Goal: Task Accomplishment & Management: Use online tool/utility

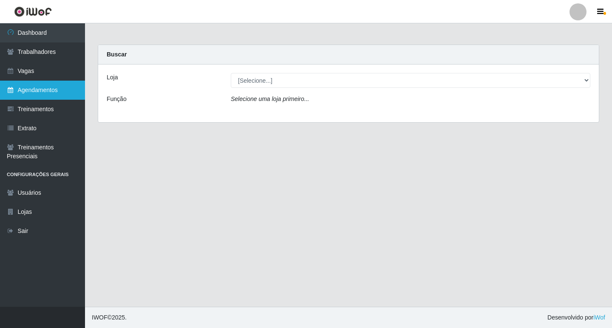
click at [36, 86] on link "Agendamentos" at bounding box center [42, 90] width 85 height 19
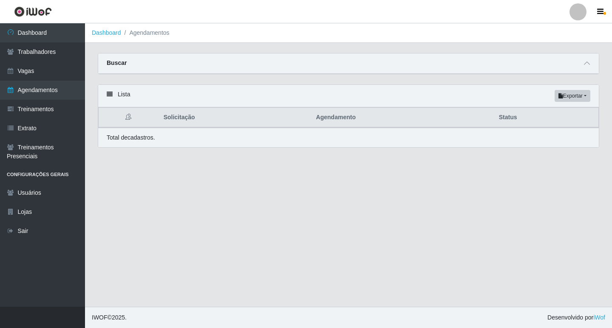
click at [581, 64] on div "Buscar" at bounding box center [348, 64] width 500 height 20
click at [584, 64] on icon at bounding box center [587, 63] width 6 height 6
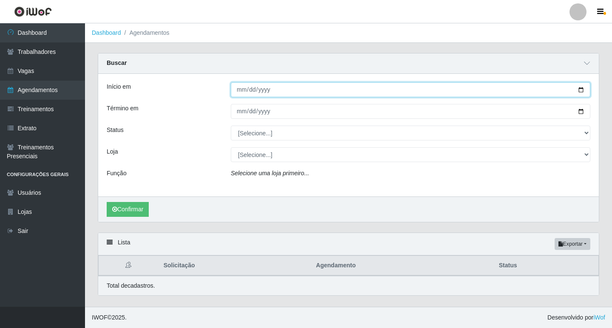
click at [241, 89] on input "Início em" at bounding box center [410, 89] width 359 height 15
click at [249, 90] on input "Início em" at bounding box center [410, 89] width 359 height 15
type input "222025-09-17"
type input "[DATE]"
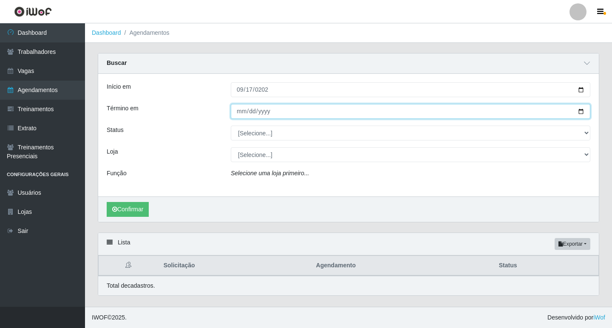
click at [237, 110] on input "Término em" at bounding box center [410, 111] width 359 height 15
type input "[DATE]"
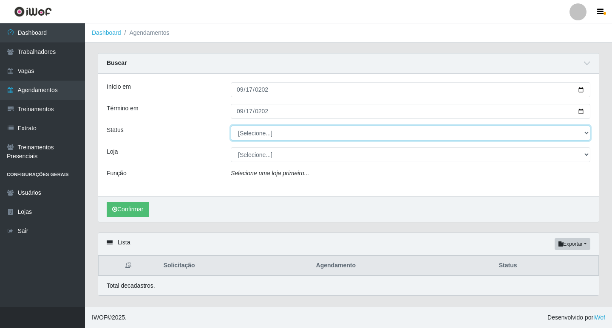
click at [252, 133] on select "[Selecione...] AGENDADO AGUARDANDO LIBERAR EM ANDAMENTO EM REVISÃO FINALIZADO C…" at bounding box center [410, 133] width 359 height 15
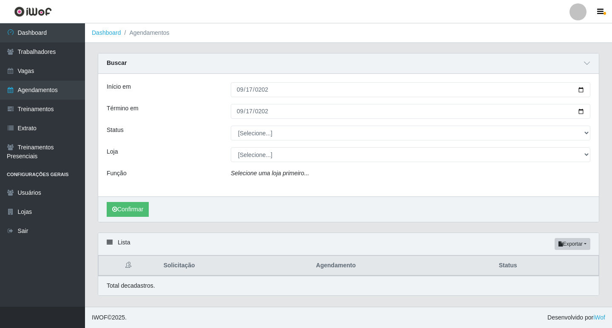
click at [177, 148] on div "Loja" at bounding box center [162, 154] width 124 height 15
click at [266, 146] on div "Início em [DATE] Término em [DATE] Status [Selecione...] AGENDADO AGUARDANDO LI…" at bounding box center [348, 135] width 500 height 123
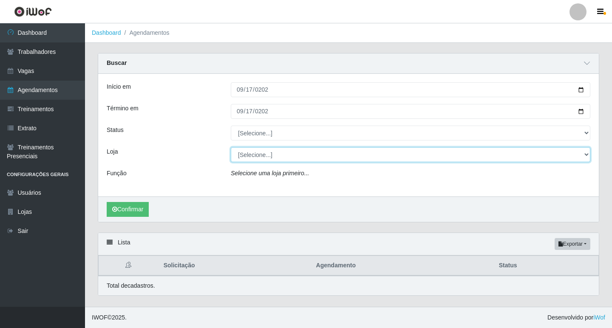
click at [271, 154] on select "[Selecione...] Ideal - Centenário Ideal - Conceição Ideal - Prata" at bounding box center [410, 154] width 359 height 15
select select "231"
click at [231, 148] on select "[Selecione...] Ideal - Centenário Ideal - Conceição Ideal - Prata" at bounding box center [410, 154] width 359 height 15
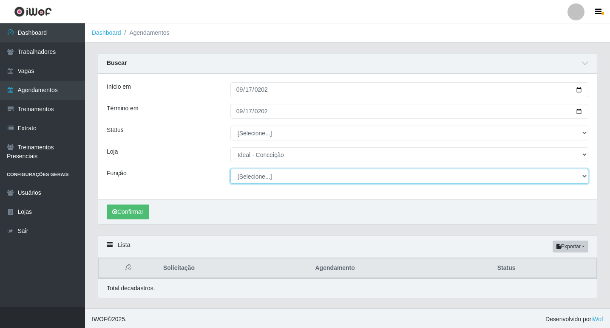
click at [270, 170] on select "[Selecione...] ASG ASG + ASG ++ Auxiliar de Estacionamento Auxiliar de Estacion…" at bounding box center [409, 176] width 358 height 15
select select "4"
click at [230, 170] on select "[Selecione...] ASG ASG + ASG ++ Auxiliar de Estacionamento Auxiliar de Estacion…" at bounding box center [409, 176] width 358 height 15
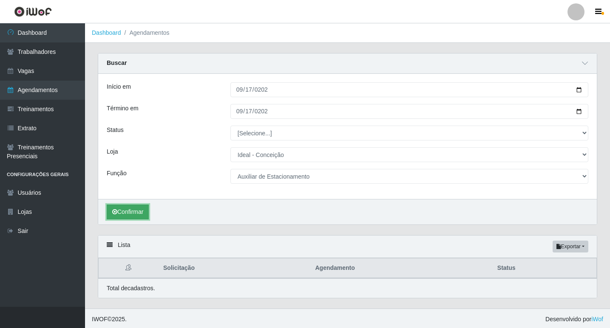
click at [132, 217] on button "Confirmar" at bounding box center [128, 212] width 42 height 15
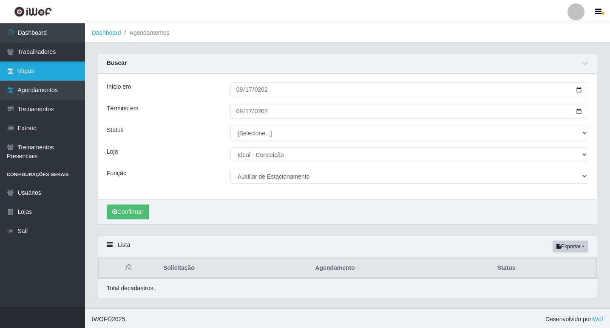
click at [48, 71] on link "Vagas" at bounding box center [42, 71] width 85 height 19
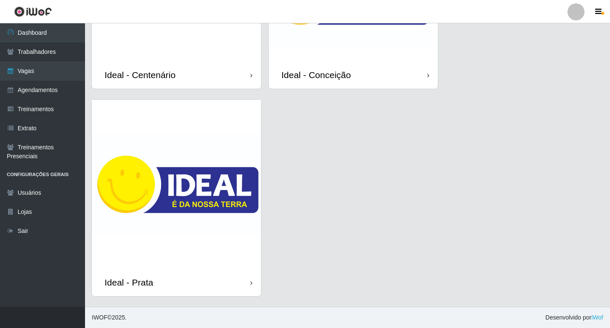
scroll to position [76, 0]
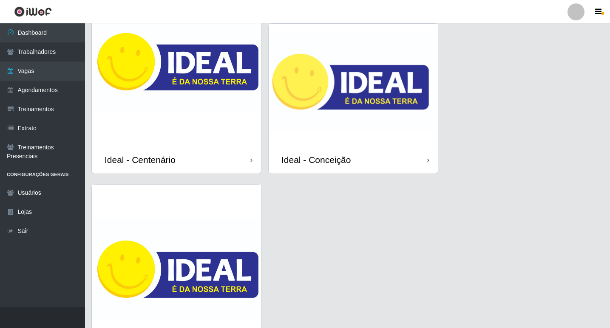
click at [343, 99] on img at bounding box center [352, 85] width 169 height 122
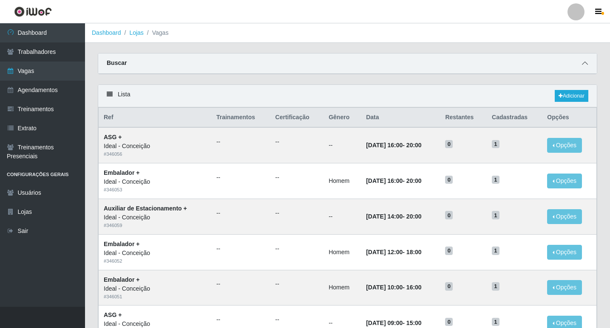
click at [580, 65] on span at bounding box center [584, 64] width 10 height 10
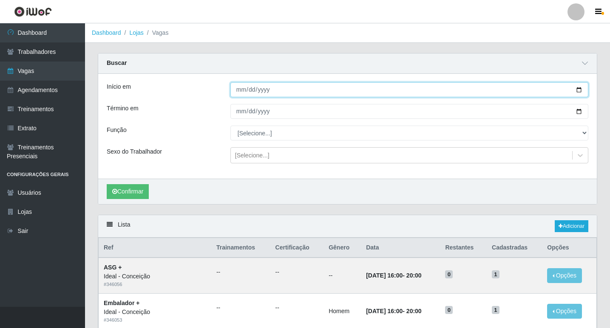
click at [238, 94] on input "Início em" at bounding box center [409, 89] width 358 height 15
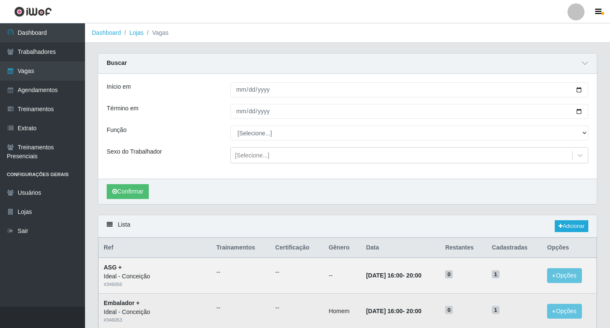
click at [504, 301] on td "1" at bounding box center [513, 312] width 55 height 36
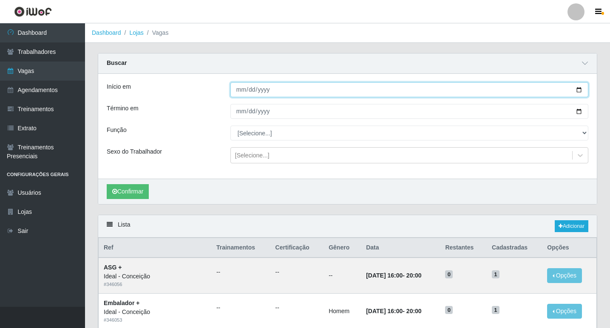
click at [232, 92] on input "Início em" at bounding box center [409, 89] width 358 height 15
type input "[DATE]"
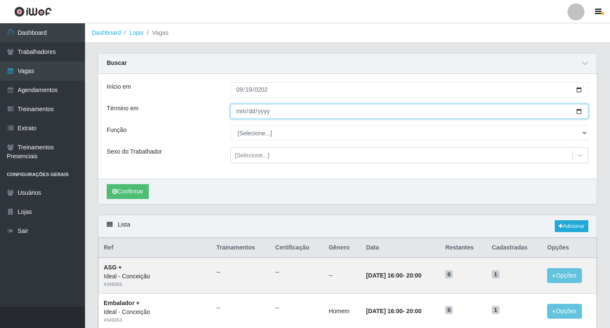
click at [242, 112] on input "Término em" at bounding box center [409, 111] width 358 height 15
type input "[DATE]"
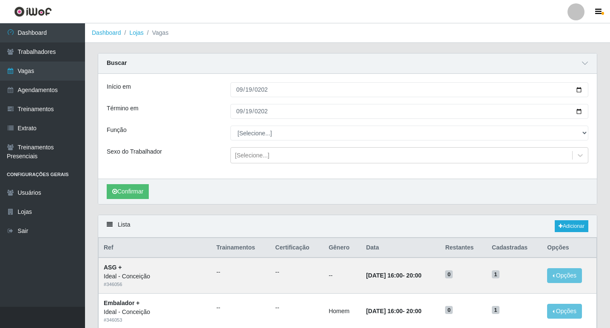
click at [153, 189] on div "Confirmar" at bounding box center [347, 191] width 498 height 25
click at [144, 188] on button "Confirmar" at bounding box center [128, 191] width 42 height 15
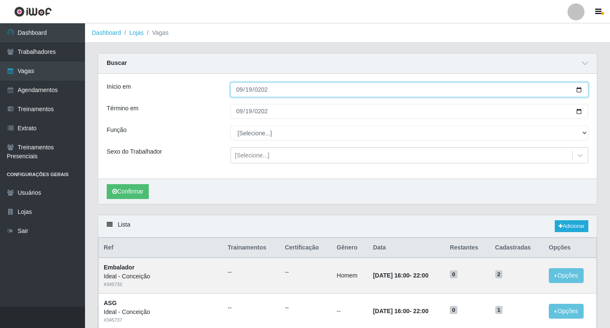
click at [238, 91] on input "[DATE]" at bounding box center [409, 89] width 358 height 15
type input "[DATE]"
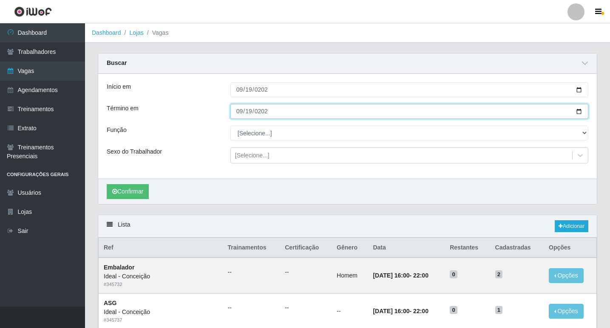
click at [242, 108] on input "[DATE]" at bounding box center [409, 111] width 358 height 15
type input "[DATE]"
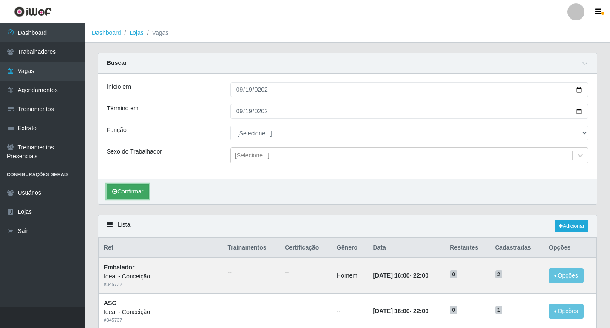
click at [137, 194] on button "Confirmar" at bounding box center [128, 191] width 42 height 15
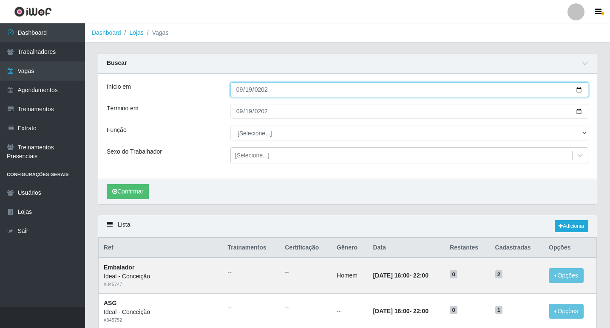
click at [237, 90] on input "[DATE]" at bounding box center [409, 89] width 358 height 15
type input "[DATE]"
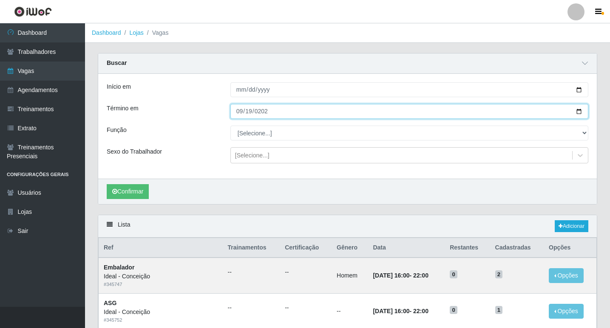
click at [237, 112] on input "[DATE]" at bounding box center [409, 111] width 358 height 15
type input "[DATE]"
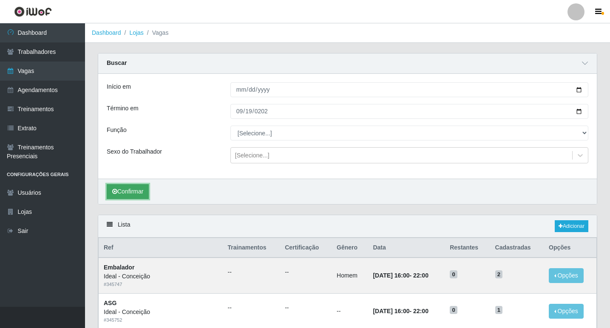
click at [142, 189] on button "Confirmar" at bounding box center [128, 191] width 42 height 15
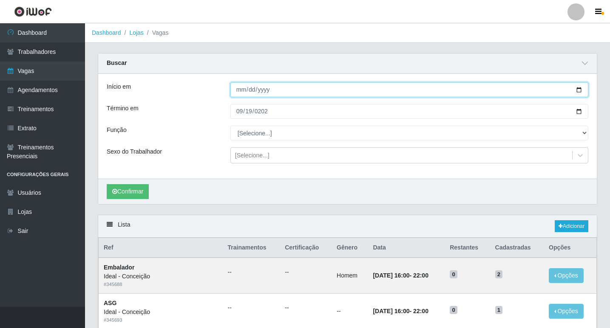
click at [239, 91] on input "[DATE]" at bounding box center [409, 89] width 358 height 15
type input "[DATE]"
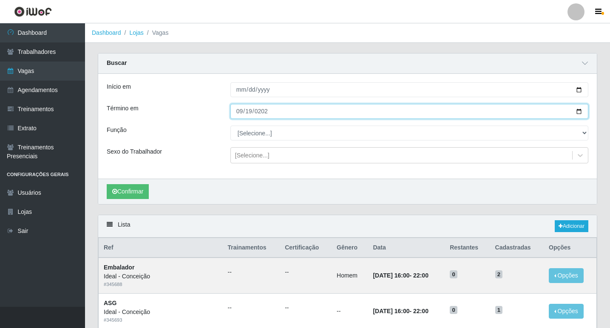
click at [237, 117] on input "[DATE]" at bounding box center [409, 111] width 358 height 15
type input "[DATE]"
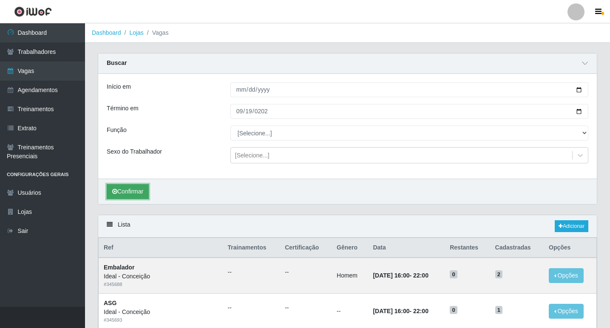
click at [129, 189] on button "Confirmar" at bounding box center [128, 191] width 42 height 15
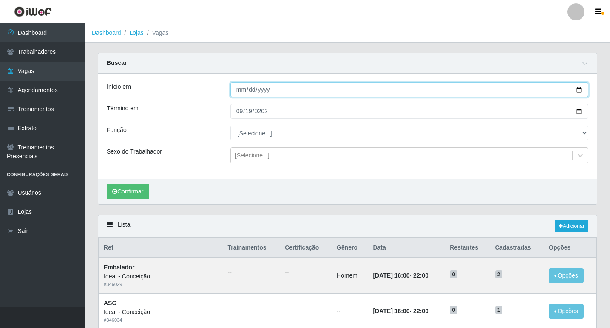
click at [239, 90] on input "[DATE]" at bounding box center [409, 89] width 358 height 15
type input "[DATE]"
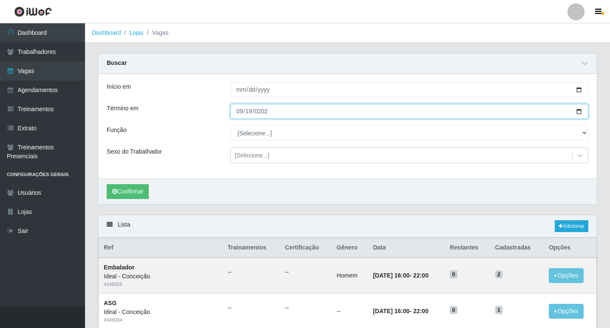
click at [237, 113] on input "[DATE]" at bounding box center [409, 111] width 358 height 15
type input "[DATE]"
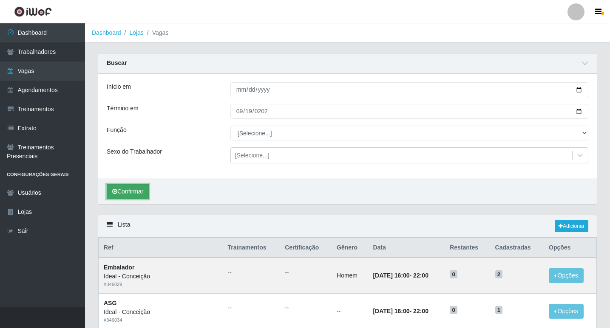
click at [135, 187] on button "Confirmar" at bounding box center [128, 191] width 42 height 15
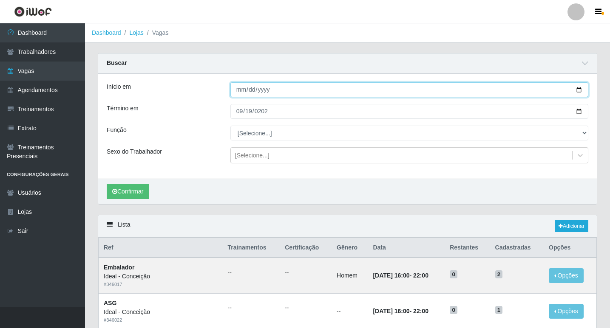
click at [239, 88] on input "[DATE]" at bounding box center [409, 89] width 358 height 15
type input "[DATE]"
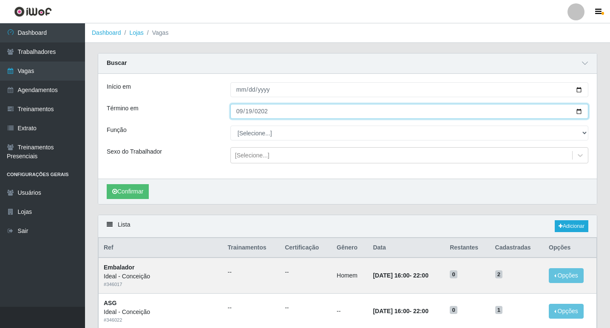
click at [240, 113] on input "[DATE]" at bounding box center [409, 111] width 358 height 15
type input "[DATE]"
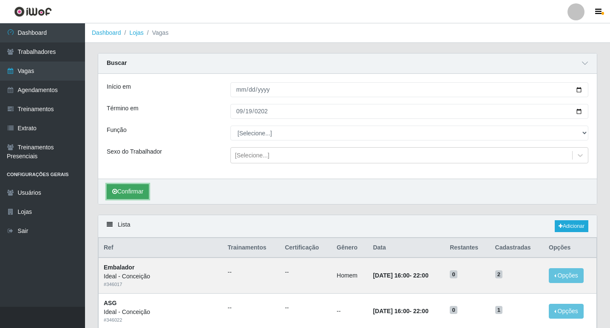
click at [130, 192] on button "Confirmar" at bounding box center [128, 191] width 42 height 15
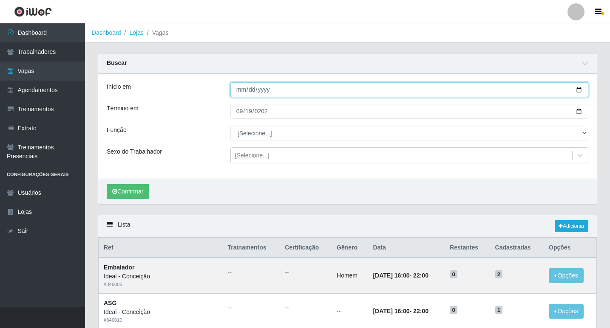
click at [233, 89] on input "[DATE]" at bounding box center [409, 89] width 358 height 15
type input "[DATE]"
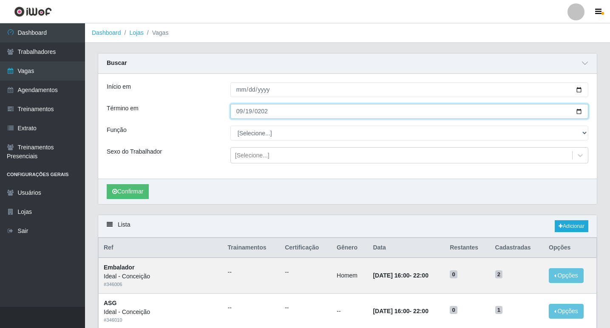
click at [240, 109] on input "[DATE]" at bounding box center [409, 111] width 358 height 15
type input "[DATE]"
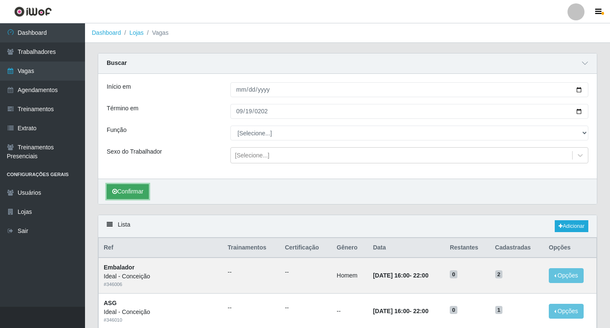
click at [134, 191] on button "Confirmar" at bounding box center [128, 191] width 42 height 15
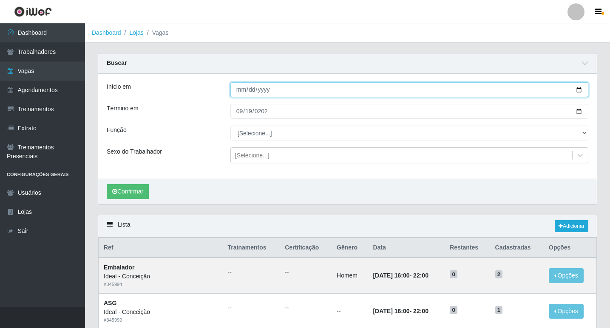
click at [239, 89] on input "[DATE]" at bounding box center [409, 89] width 358 height 15
type input "[DATE]"
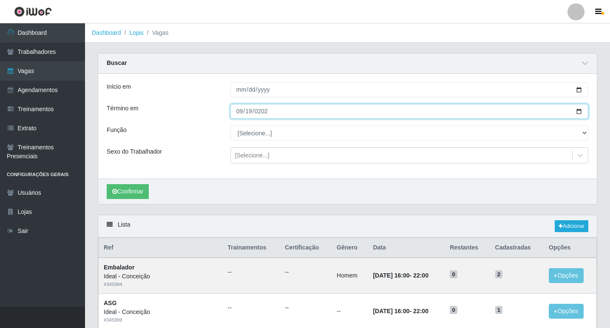
click at [236, 114] on input "[DATE]" at bounding box center [409, 111] width 358 height 15
type input "[DATE]"
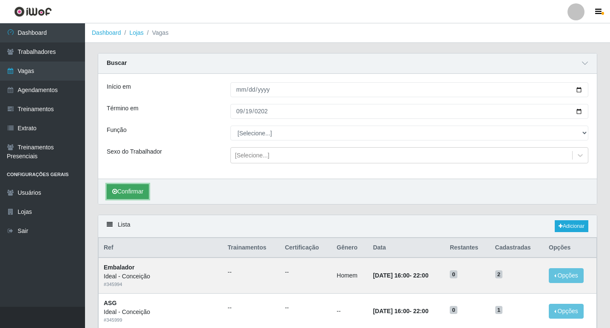
click at [116, 191] on icon "submit" at bounding box center [114, 192] width 5 height 6
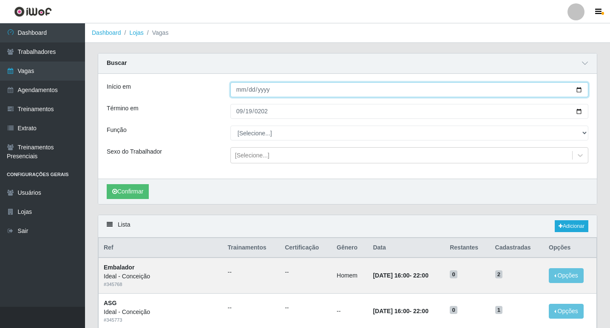
click at [240, 88] on input "[DATE]" at bounding box center [409, 89] width 358 height 15
type input "[DATE]"
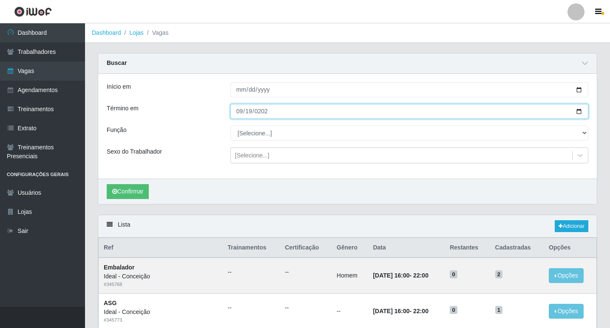
click at [240, 108] on input "[DATE]" at bounding box center [409, 111] width 358 height 15
type input "[DATE]"
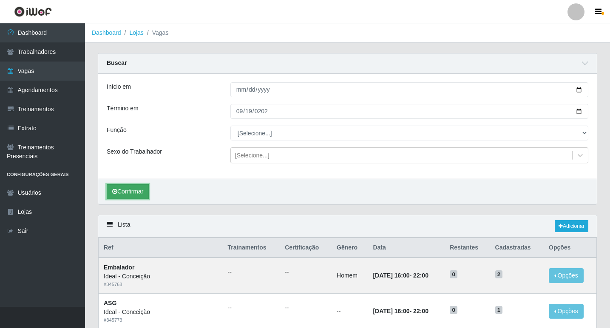
click at [133, 195] on button "Confirmar" at bounding box center [128, 191] width 42 height 15
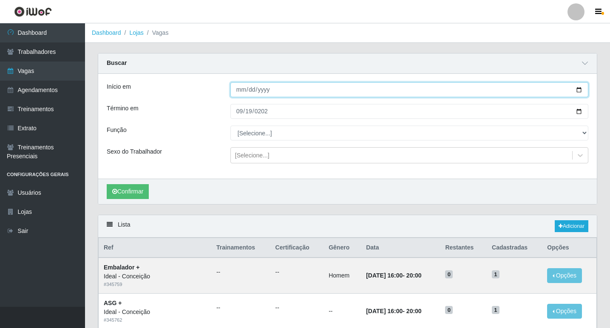
click at [239, 90] on input "[DATE]" at bounding box center [409, 89] width 358 height 15
type input "[DATE]"
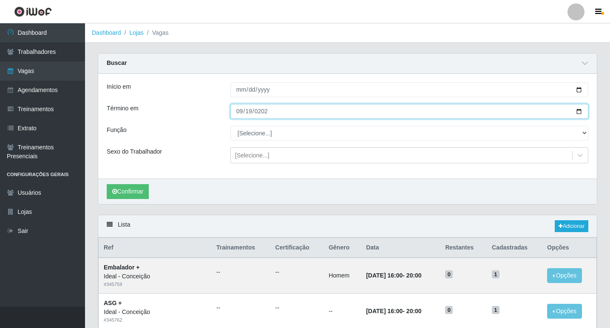
click at [243, 112] on input "[DATE]" at bounding box center [409, 111] width 358 height 15
type input "[DATE]"
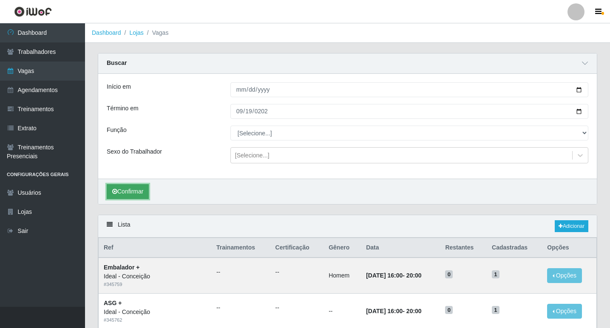
click at [125, 188] on button "Confirmar" at bounding box center [128, 191] width 42 height 15
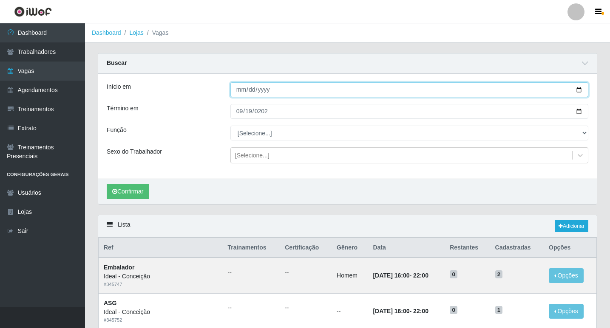
click at [241, 92] on input "[DATE]" at bounding box center [409, 89] width 358 height 15
type input "[DATE]"
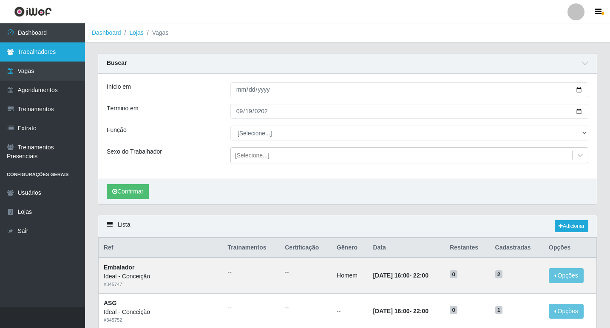
click at [37, 49] on link "Trabalhadores" at bounding box center [42, 51] width 85 height 19
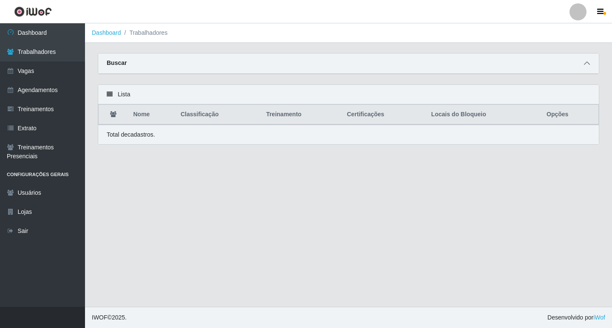
click at [589, 62] on icon at bounding box center [587, 63] width 6 height 6
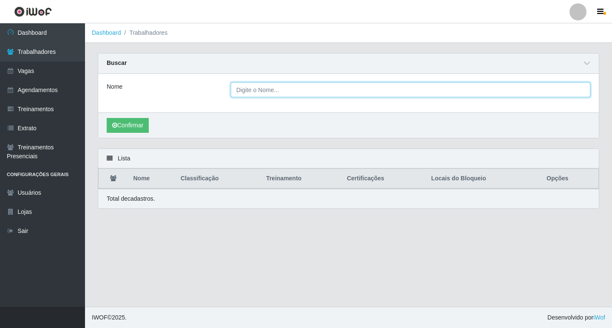
click at [298, 93] on input "Nome" at bounding box center [410, 89] width 359 height 15
type input "POLYANA"
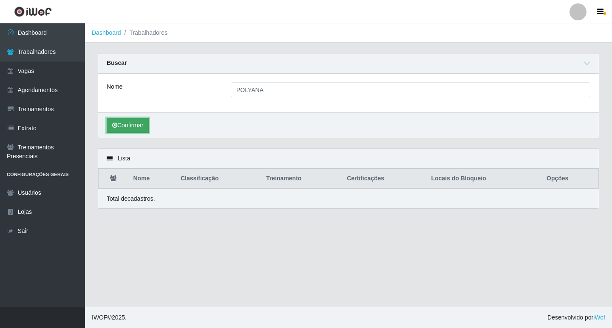
click at [129, 126] on button "Confirmar" at bounding box center [128, 125] width 42 height 15
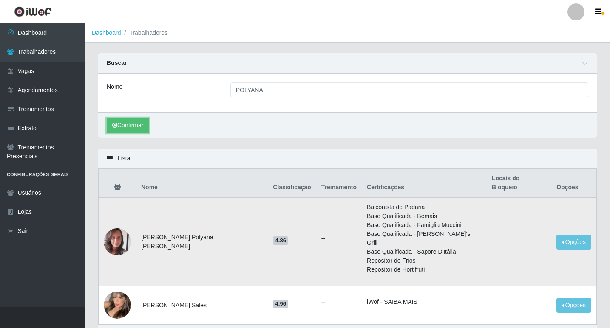
scroll to position [37, 0]
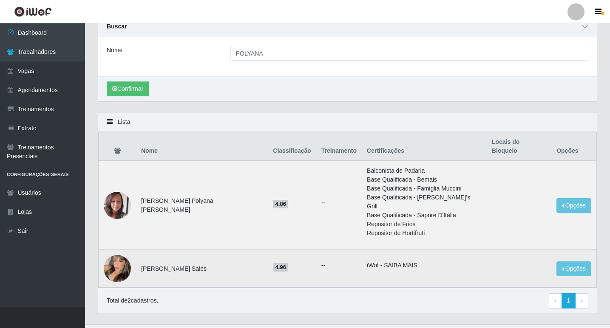
click at [119, 250] on img at bounding box center [117, 268] width 27 height 37
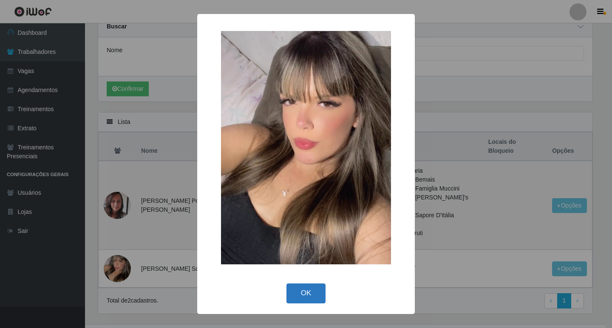
click at [297, 298] on button "OK" at bounding box center [306, 294] width 40 height 20
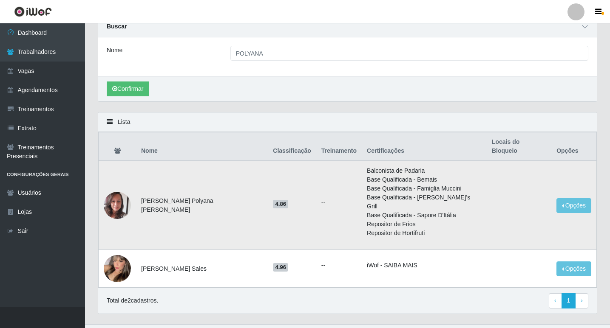
drag, startPoint x: 144, startPoint y: 194, endPoint x: 241, endPoint y: 196, distance: 96.9
click at [241, 196] on td "[PERSON_NAME] Polyana [PERSON_NAME]" at bounding box center [202, 205] width 132 height 89
drag, startPoint x: 403, startPoint y: 167, endPoint x: 441, endPoint y: 163, distance: 37.5
click at [441, 167] on li "Balconista de Padaria" at bounding box center [424, 171] width 115 height 9
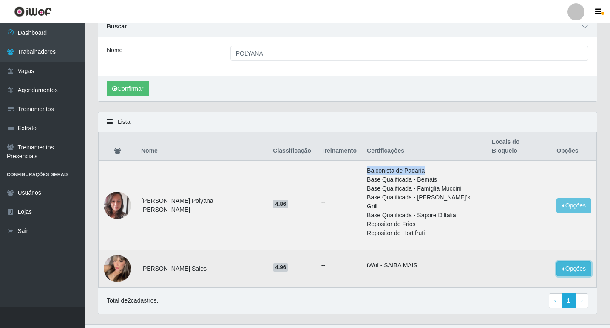
click at [577, 262] on button "Opções" at bounding box center [573, 269] width 35 height 15
click at [303, 259] on td "4.96" at bounding box center [292, 269] width 48 height 38
click at [152, 251] on td "[PERSON_NAME] Sales" at bounding box center [202, 269] width 132 height 38
click at [556, 262] on button "Opções" at bounding box center [573, 269] width 35 height 15
click at [383, 261] on li "iWof - SAIBA MAIS" at bounding box center [424, 265] width 115 height 9
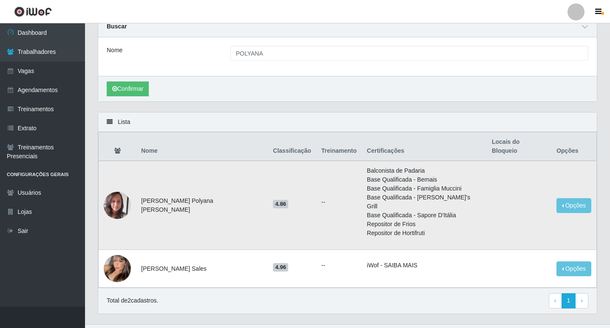
click at [383, 193] on li "Base Qualificada - [PERSON_NAME]'s Grill" at bounding box center [424, 202] width 115 height 18
